Goal: Entertainment & Leisure: Consume media (video, audio)

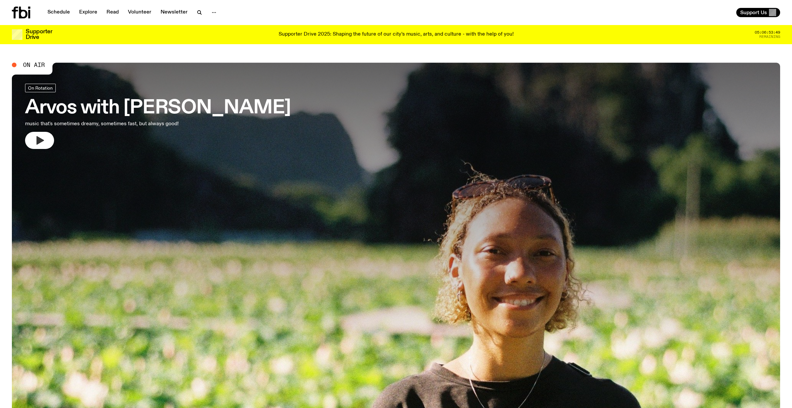
click at [42, 143] on icon "button" at bounding box center [39, 140] width 11 height 11
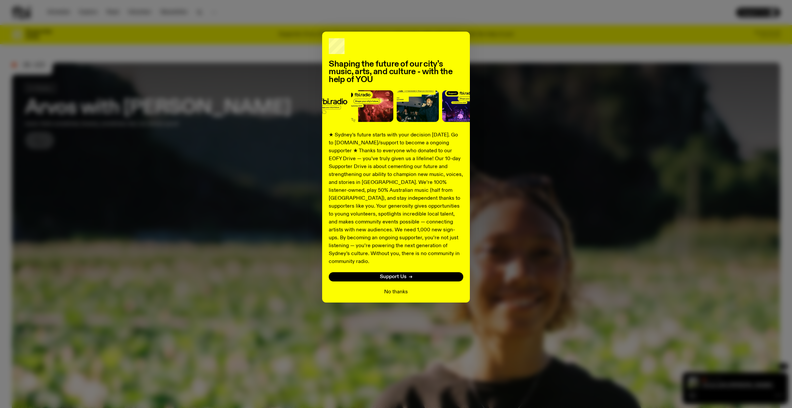
click at [400, 288] on button "No thanks" at bounding box center [396, 292] width 24 height 8
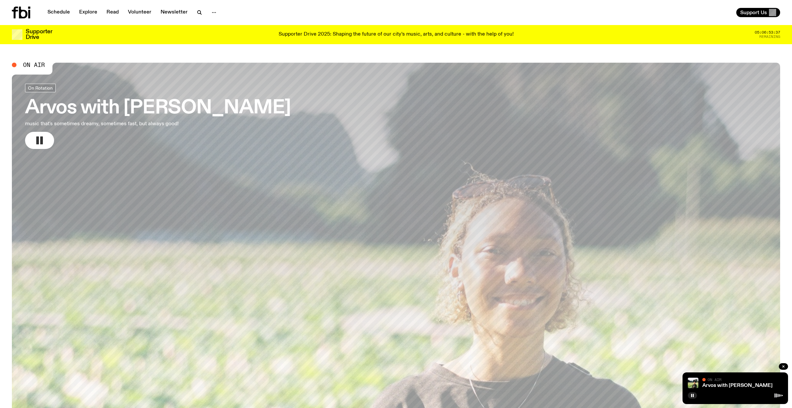
click at [94, 110] on h3 "Arvos with [PERSON_NAME]" at bounding box center [158, 108] width 266 height 18
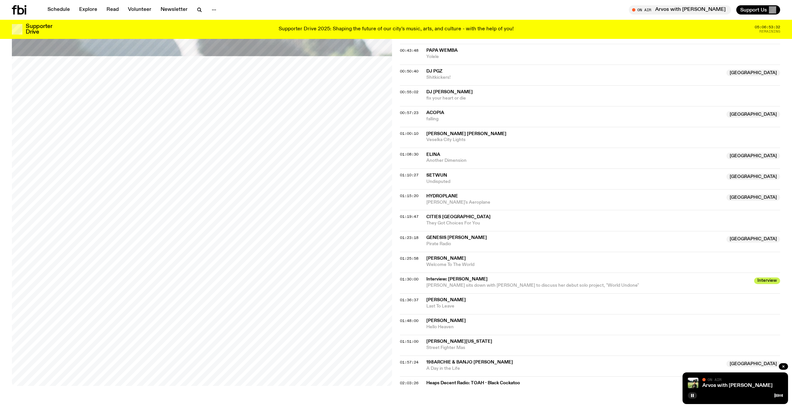
scroll to position [361, 0]
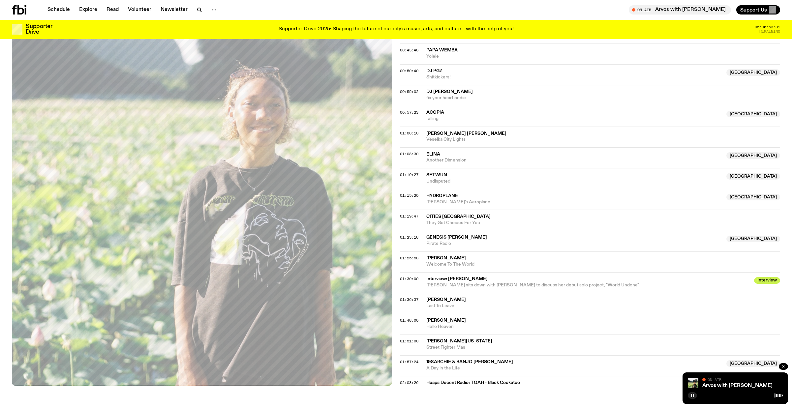
click at [767, 280] on span "Interview" at bounding box center [767, 280] width 26 height 7
click at [435, 259] on span "[PERSON_NAME]" at bounding box center [447, 258] width 40 height 5
click at [516, 260] on span "[PERSON_NAME]" at bounding box center [604, 258] width 354 height 6
click at [685, 8] on span "Tune in live" at bounding box center [682, 9] width 92 height 5
click at [727, 386] on link "Arvos with [PERSON_NAME]" at bounding box center [738, 385] width 70 height 5
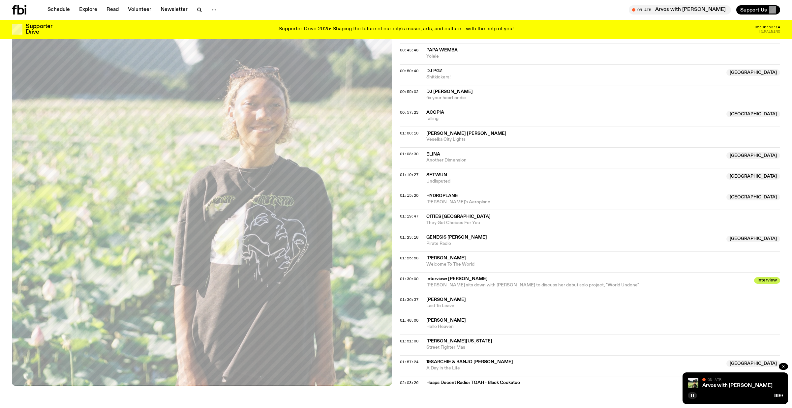
click at [747, 380] on div "On Air" at bounding box center [743, 380] width 80 height 5
drag, startPoint x: 778, startPoint y: 388, endPoint x: 778, endPoint y: 394, distance: 5.6
click at [778, 388] on div "Arvos with [PERSON_NAME]" at bounding box center [742, 386] width 82 height 5
click at [774, 396] on div at bounding box center [735, 395] width 95 height 8
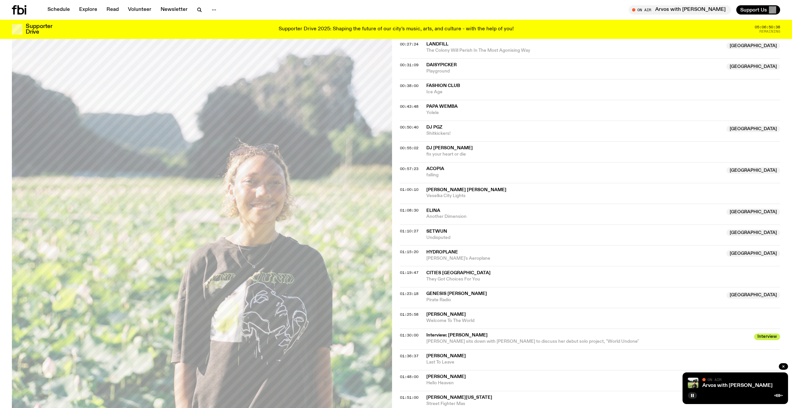
scroll to position [454, 0]
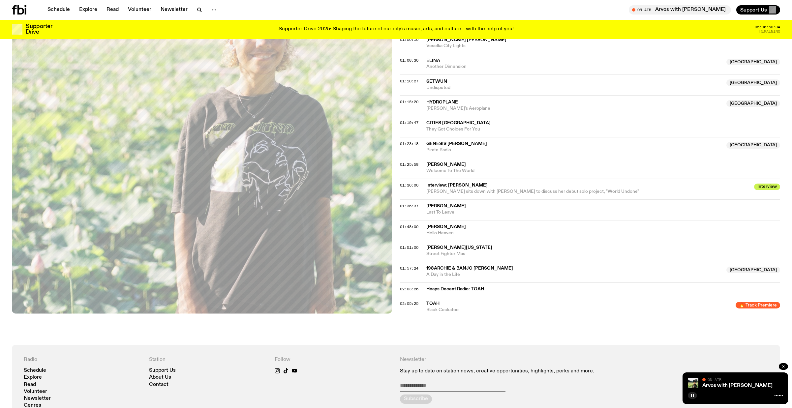
drag, startPoint x: 443, startPoint y: 187, endPoint x: 584, endPoint y: 188, distance: 140.9
click at [443, 187] on span "Interview: [PERSON_NAME]" at bounding box center [589, 185] width 324 height 6
click at [767, 188] on span "Interview" at bounding box center [767, 187] width 26 height 7
drag, startPoint x: 767, startPoint y: 188, endPoint x: 701, endPoint y: 186, distance: 65.4
click at [762, 188] on span "Interview" at bounding box center [767, 187] width 26 height 7
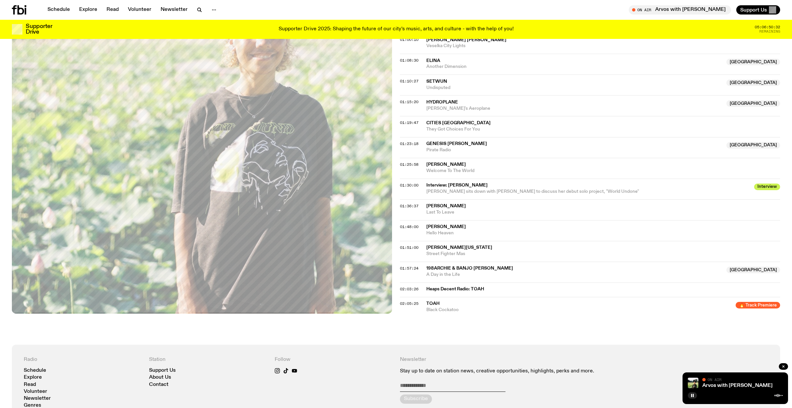
click at [408, 188] on span "01:30:00" at bounding box center [409, 185] width 18 height 5
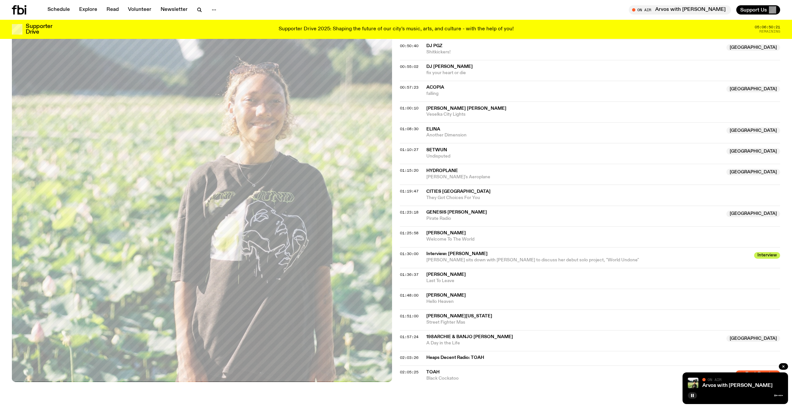
scroll to position [380, 0]
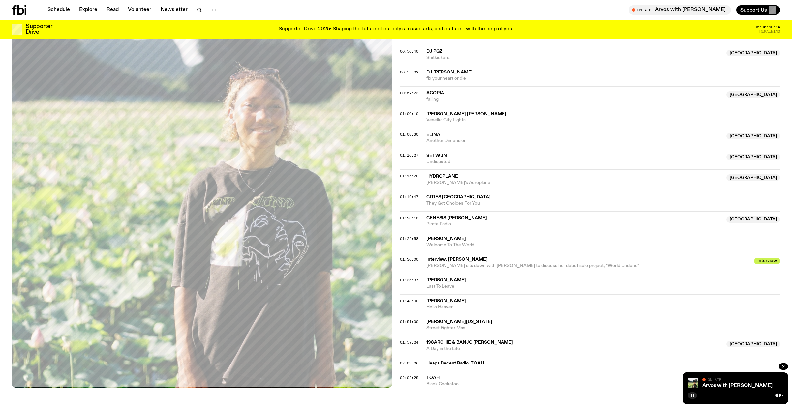
click at [771, 28] on span "05:06:50:14" at bounding box center [767, 27] width 25 height 4
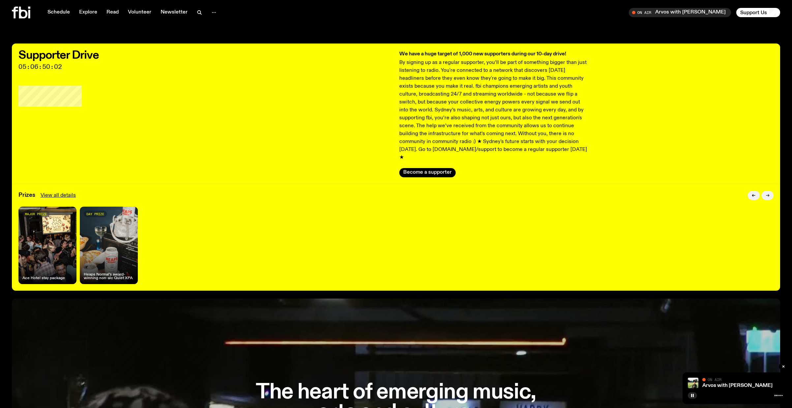
click at [768, 196] on icon "button" at bounding box center [767, 196] width 3 height 0
click at [752, 194] on icon "button" at bounding box center [754, 196] width 4 height 4
click at [771, 191] on button "button" at bounding box center [768, 195] width 12 height 9
drag, startPoint x: 62, startPoint y: 186, endPoint x: 69, endPoint y: 188, distance: 7.2
click at [62, 192] on link "View all details" at bounding box center [58, 196] width 35 height 8
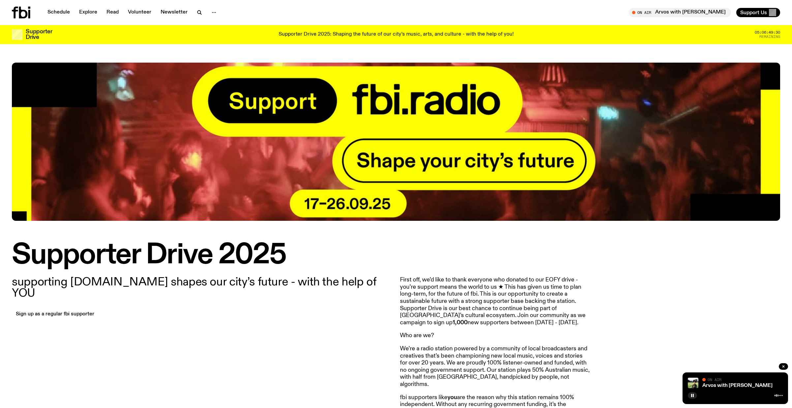
click at [653, 268] on h1 "Supporter Drive 2025" at bounding box center [396, 255] width 769 height 27
